Goal: Check status: Check status

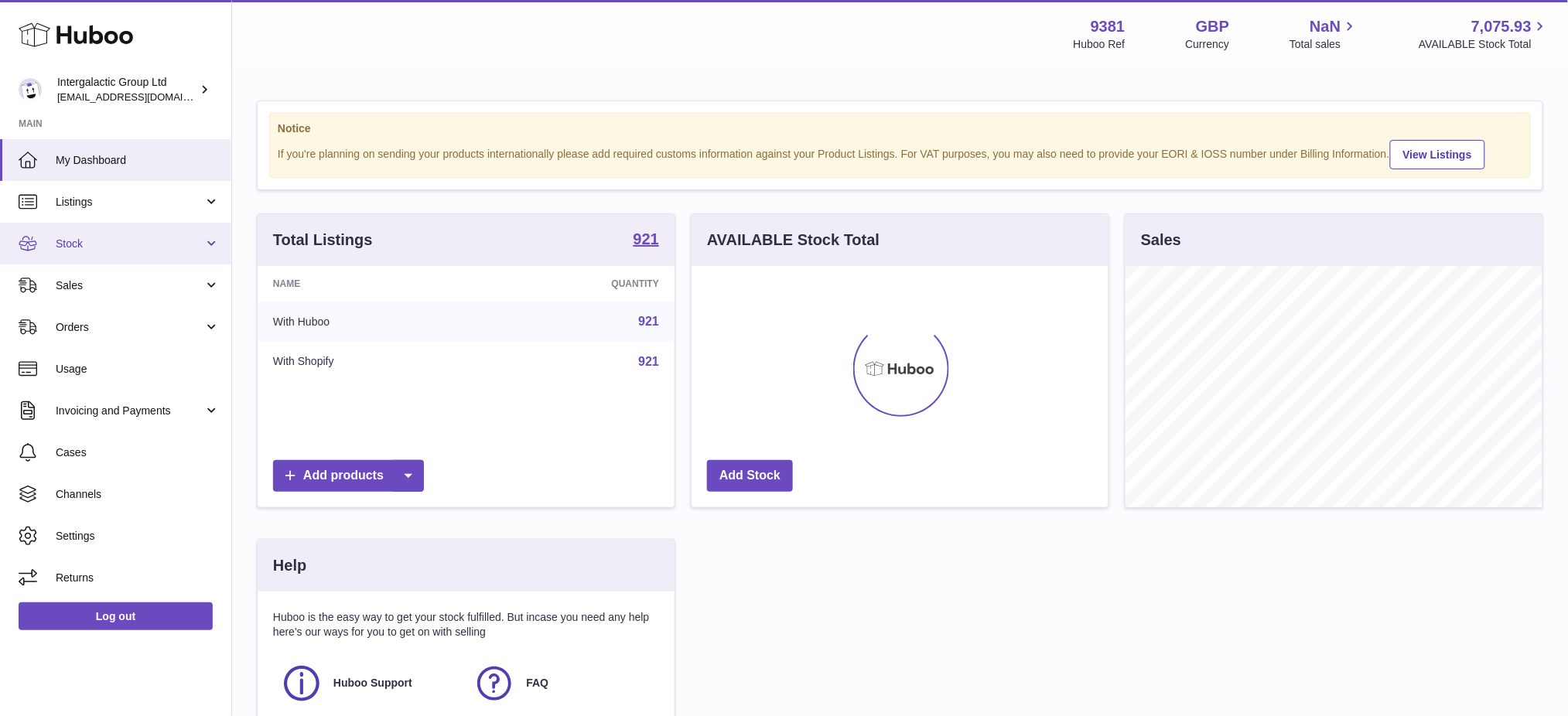
scroll to position [240, 417]
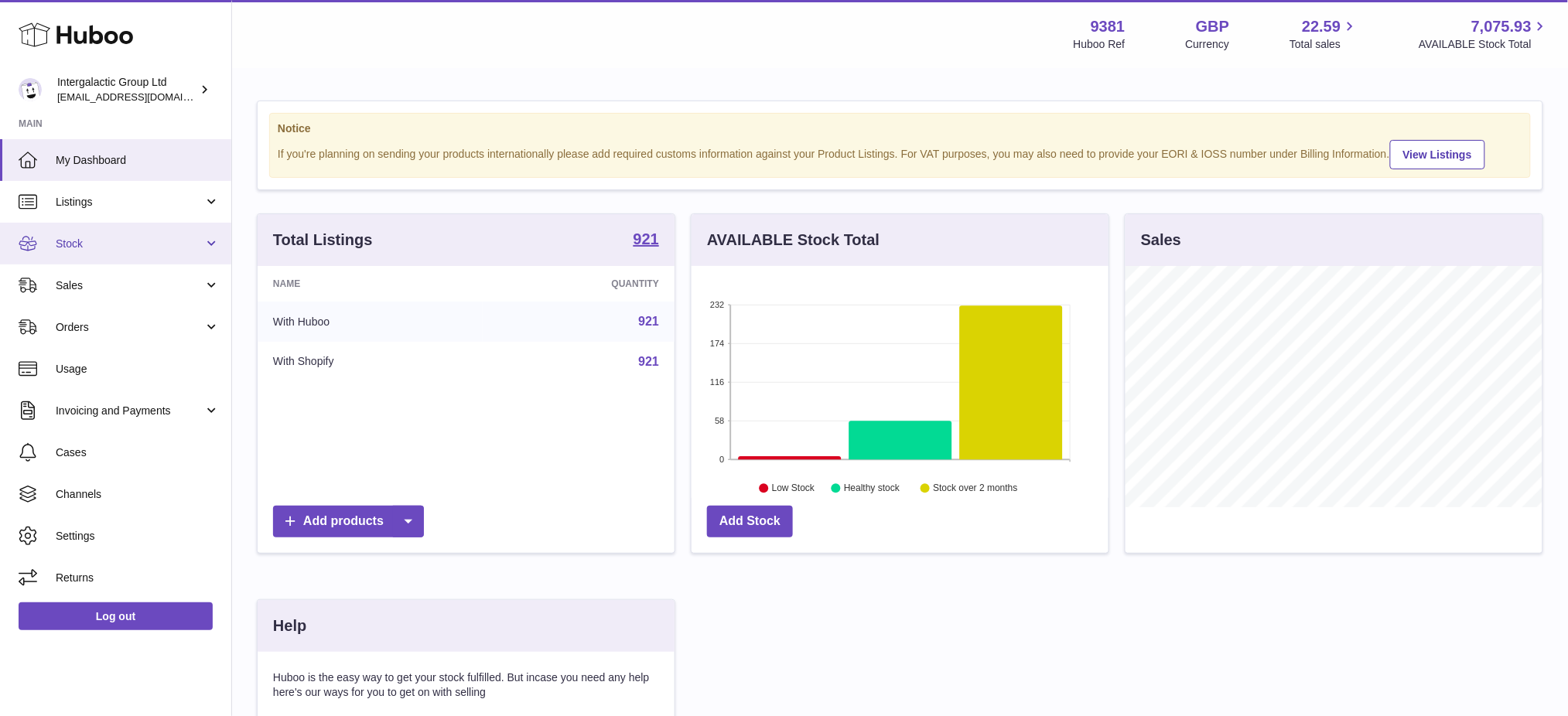
click at [88, 233] on link "Stock" at bounding box center [116, 244] width 231 height 42
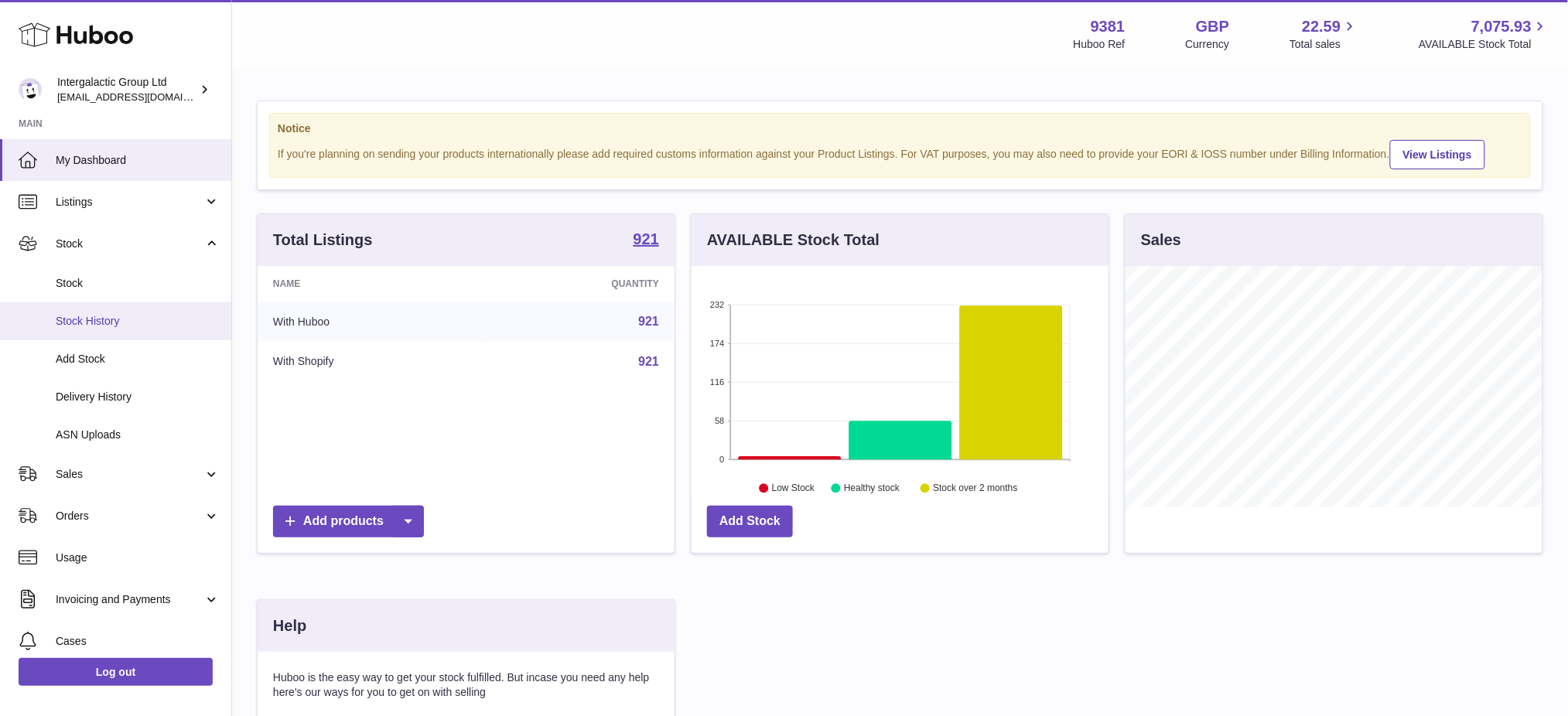
click at [106, 334] on link "Stock History" at bounding box center [116, 321] width 231 height 38
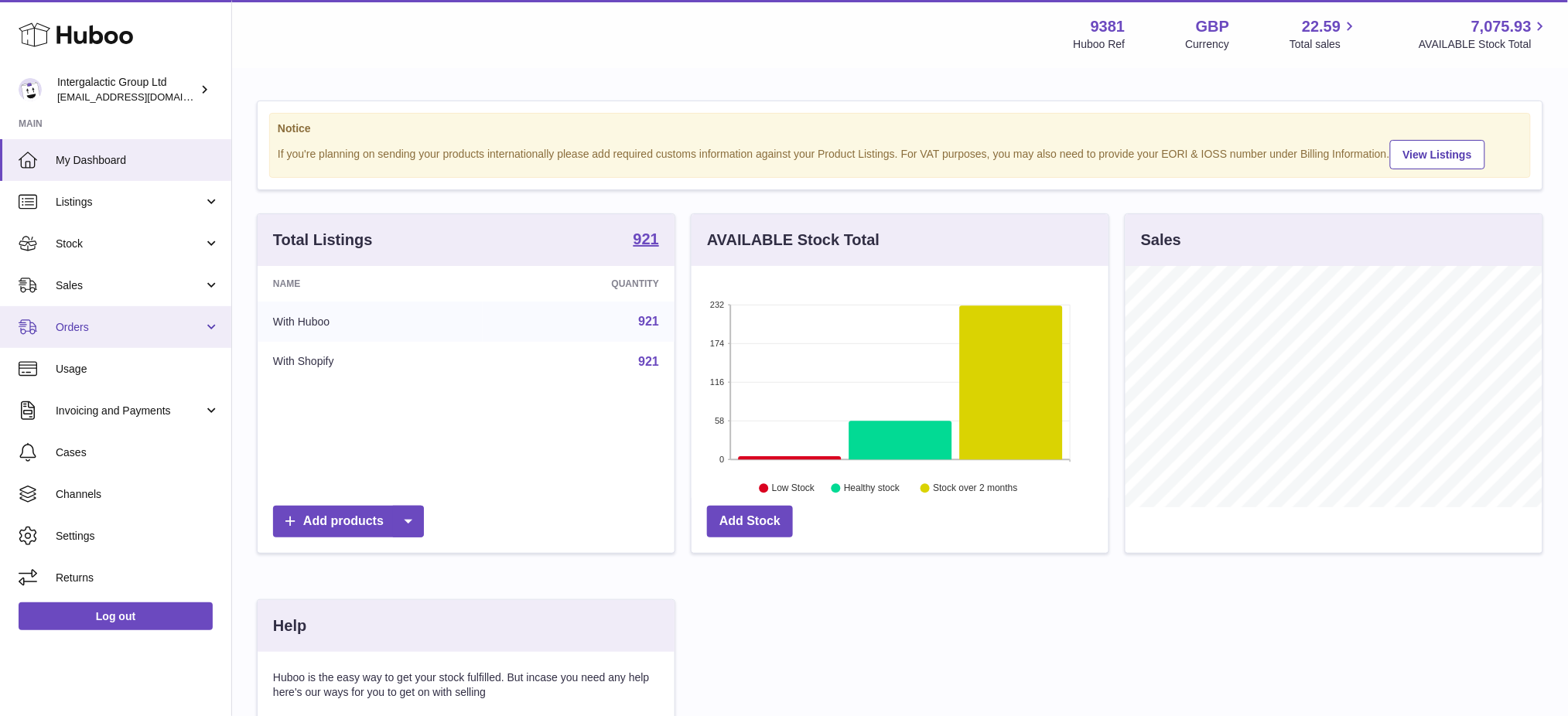
scroll to position [240, 417]
click at [84, 251] on link "Stock" at bounding box center [116, 244] width 231 height 42
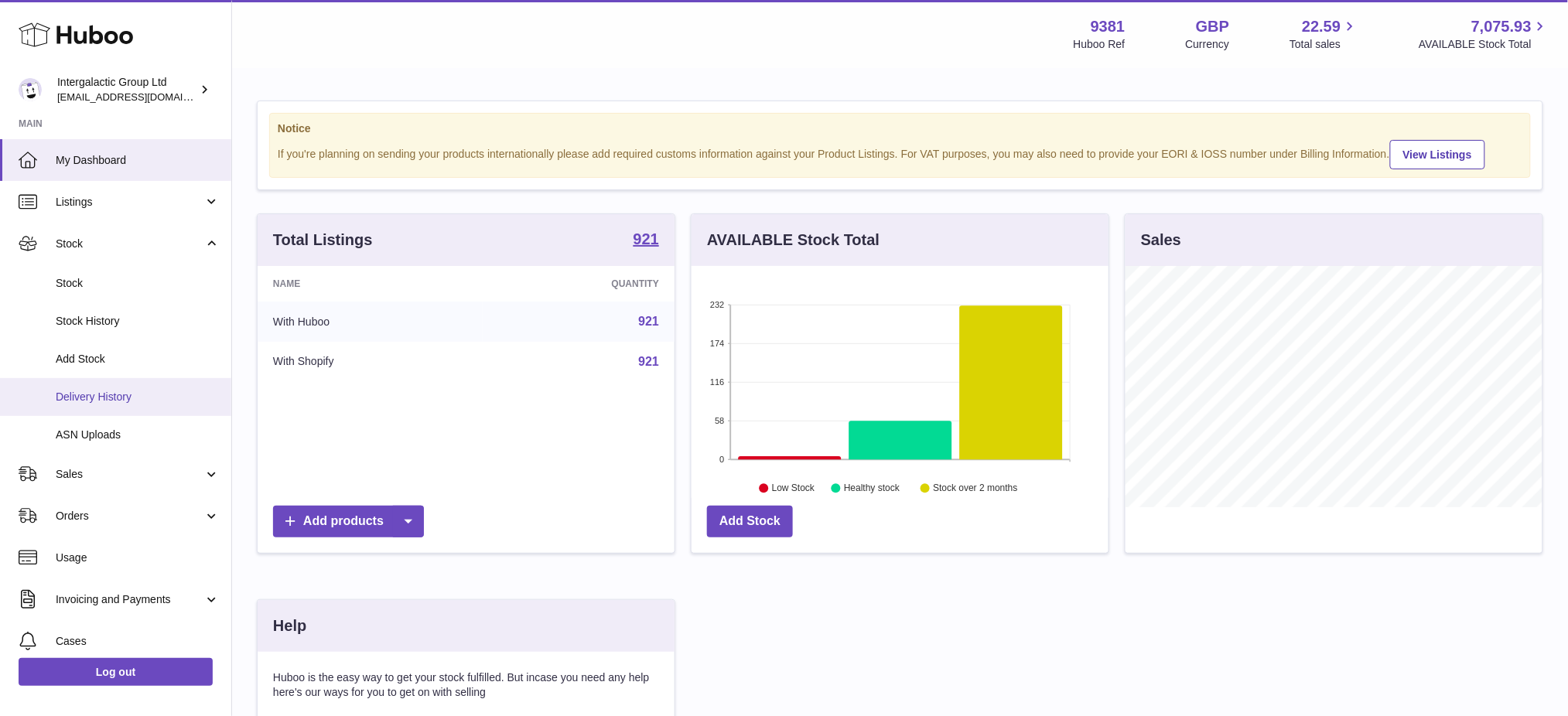
click at [114, 398] on span "Delivery History" at bounding box center [137, 397] width 164 height 15
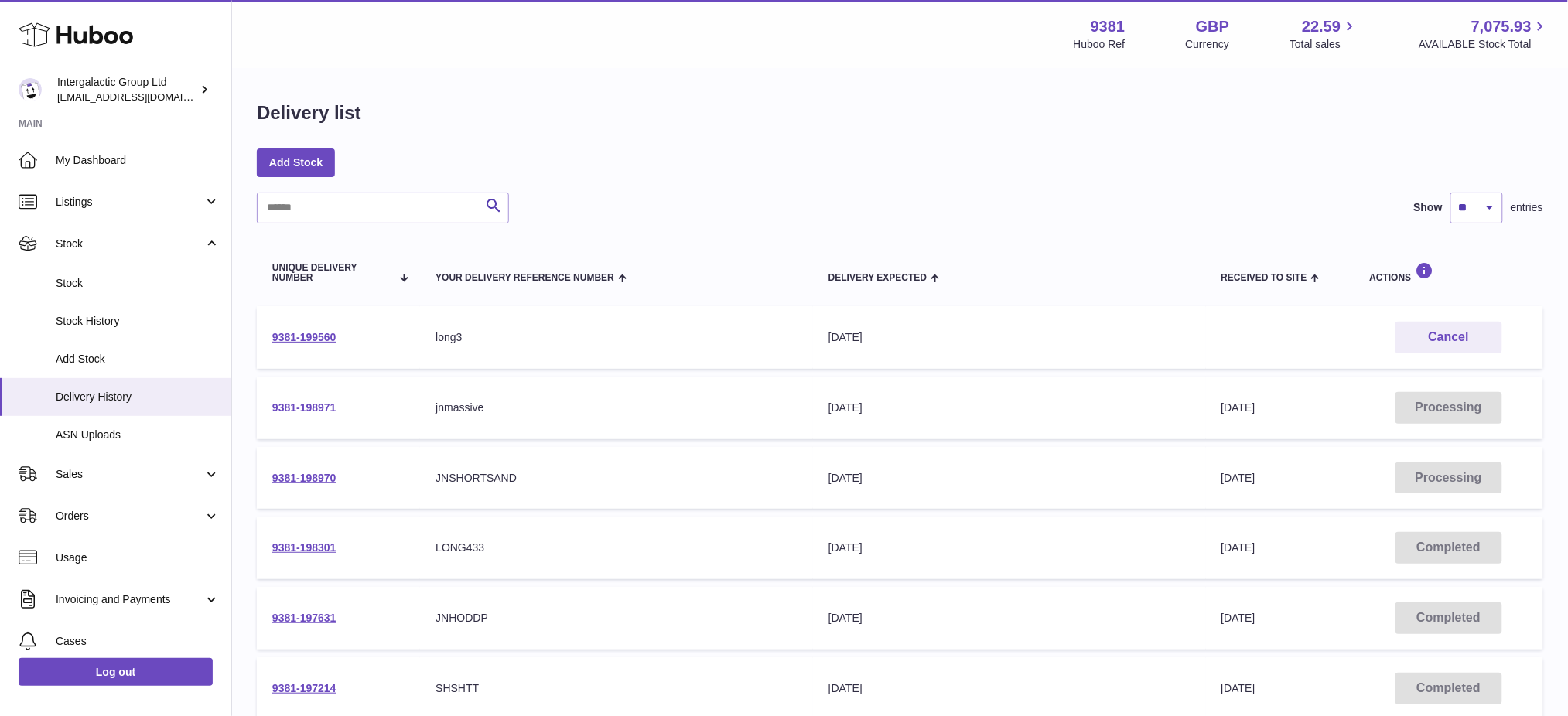
click at [309, 414] on link "9381-198971" at bounding box center [304, 407] width 64 height 13
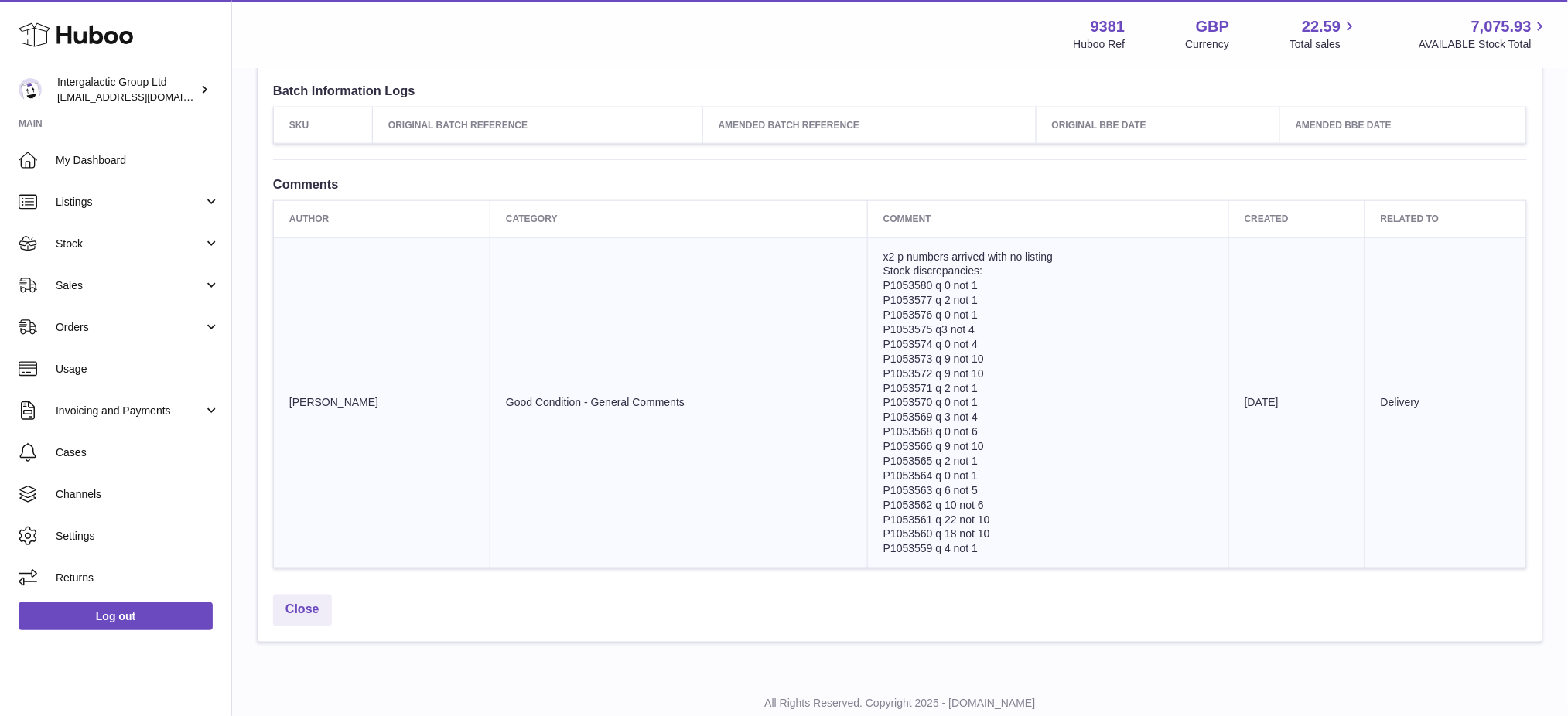
scroll to position [2684, 0]
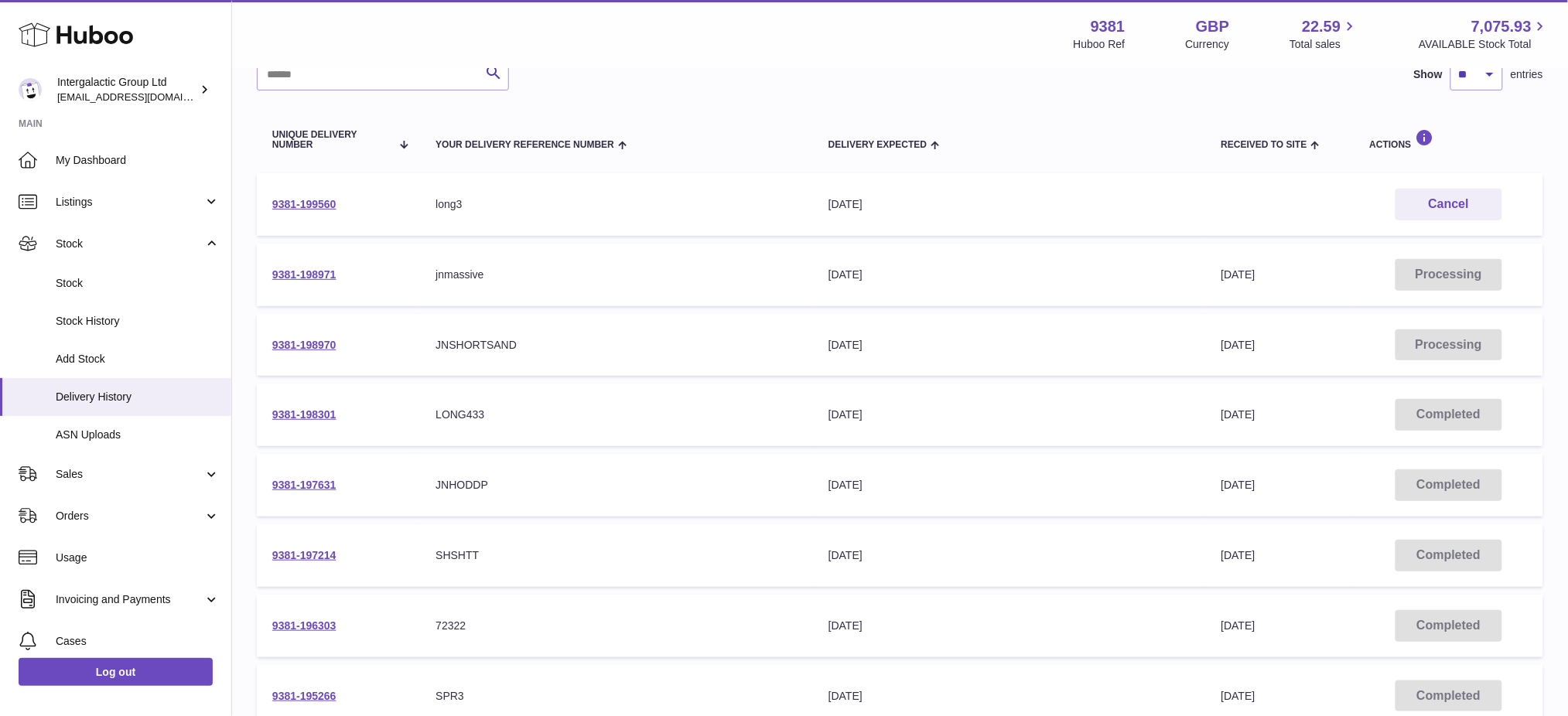
scroll to position [206, 0]
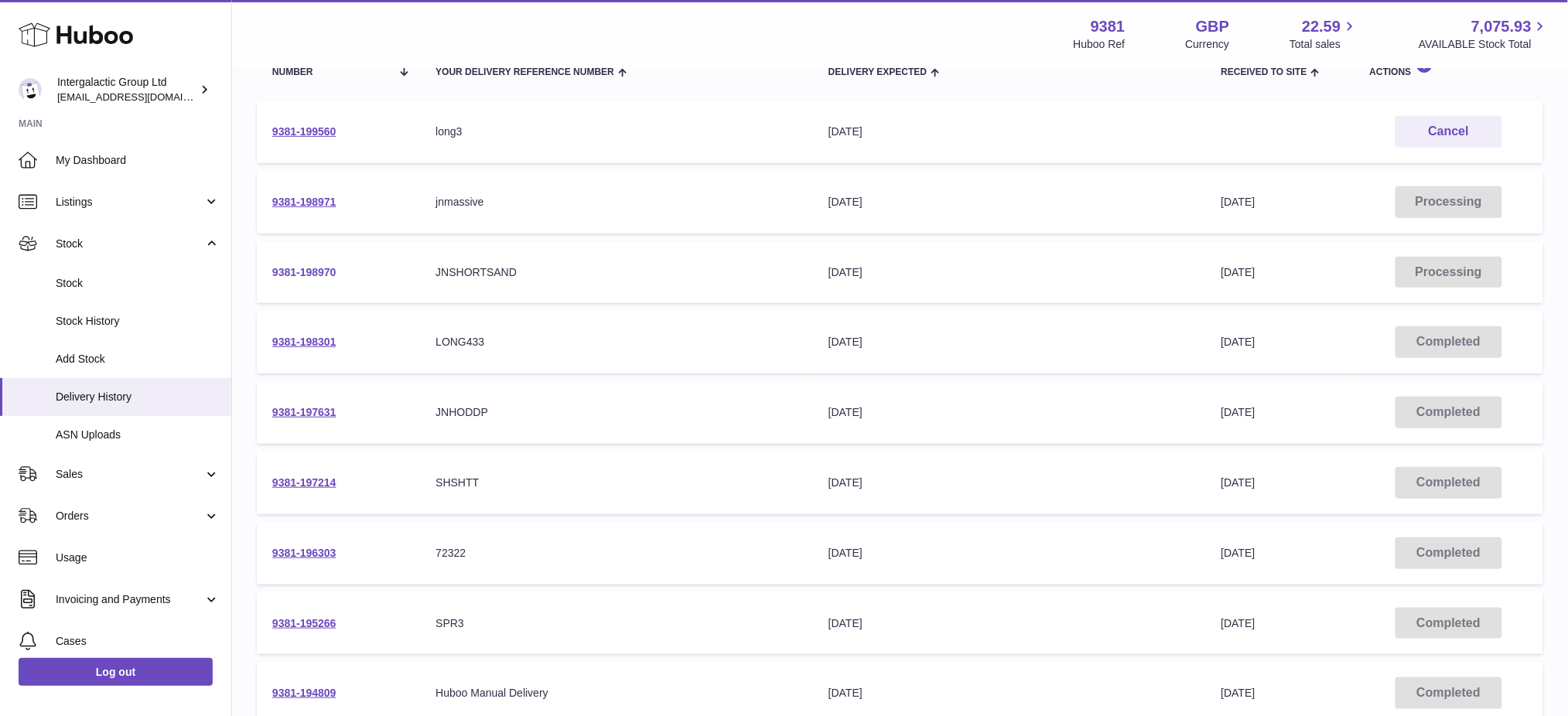
click at [303, 270] on link "9381-198970" at bounding box center [304, 272] width 64 height 13
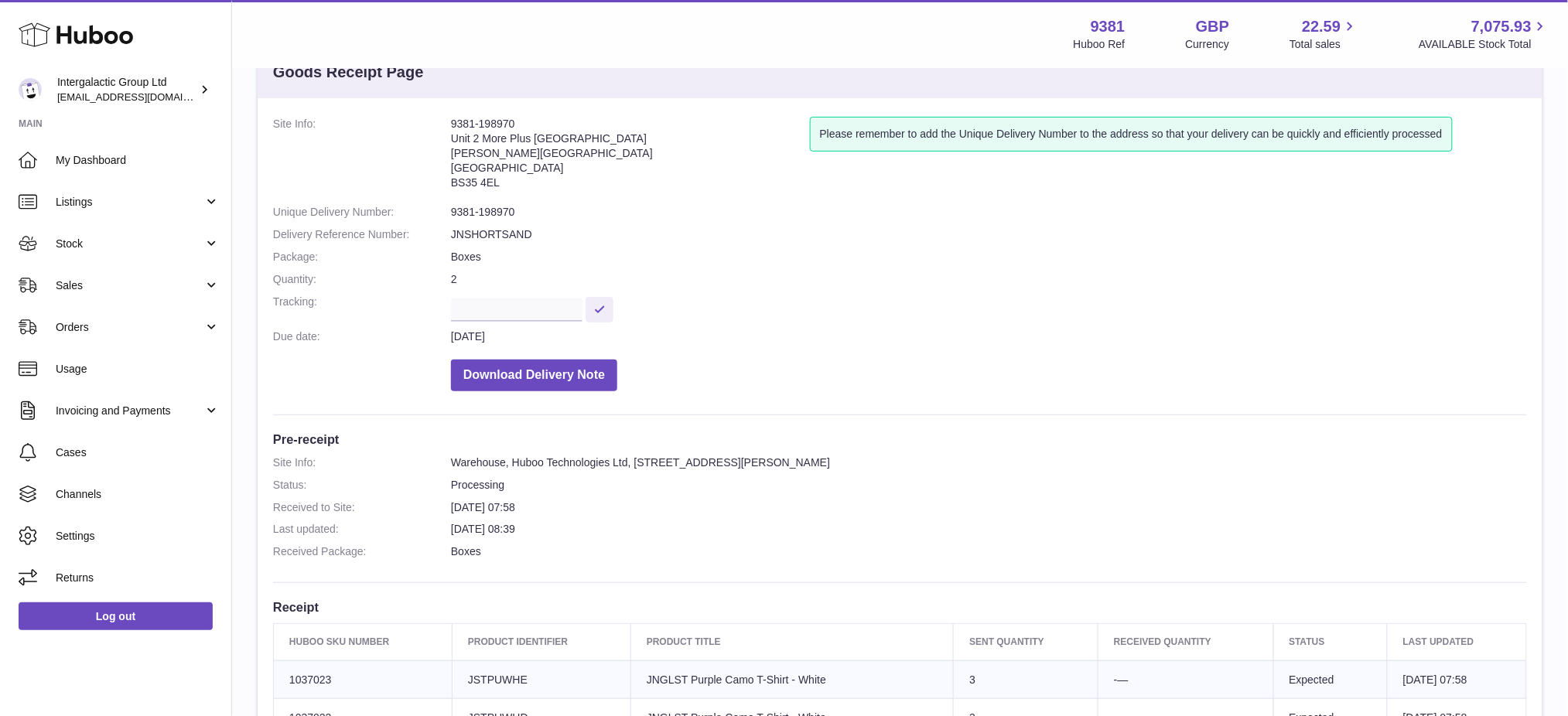
scroll to position [103, 0]
